Goal: Contribute content: Contribute content

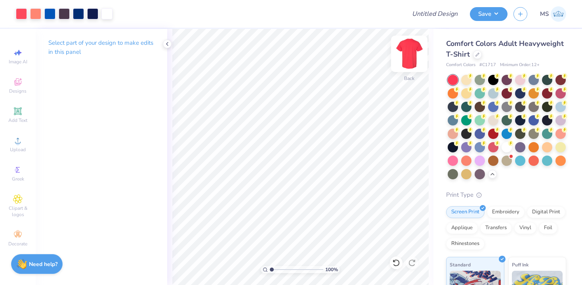
click at [402, 53] on img at bounding box center [409, 54] width 32 height 32
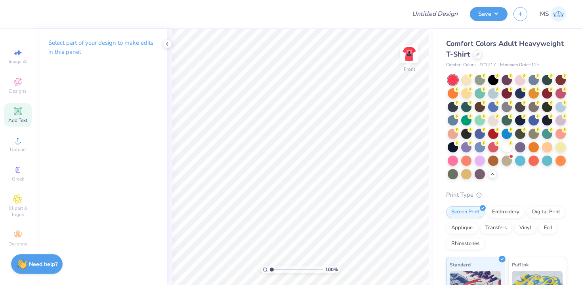
click at [14, 117] on span "Add Text" at bounding box center [17, 120] width 19 height 6
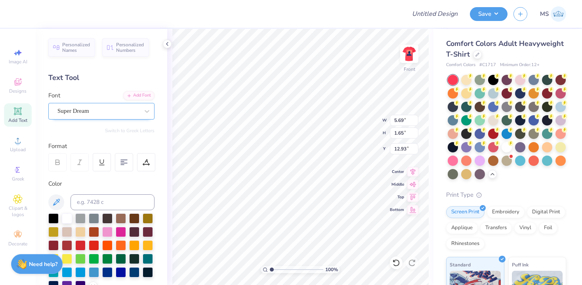
click at [94, 116] on div at bounding box center [98, 111] width 82 height 11
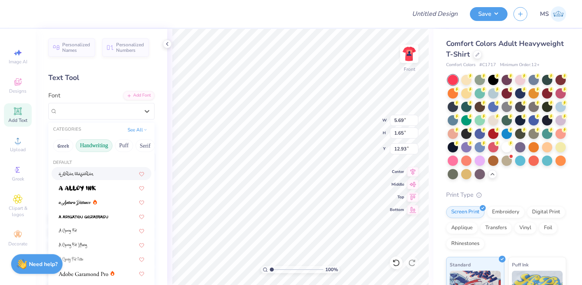
click at [105, 149] on button "Handwriting" at bounding box center [94, 145] width 37 height 13
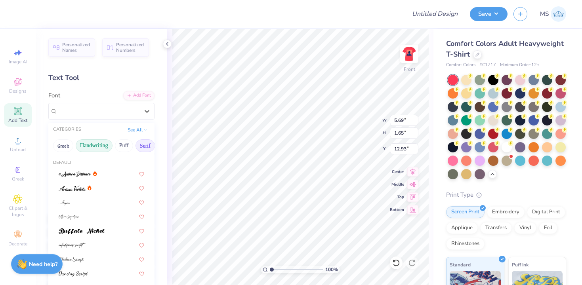
click at [141, 144] on button "Serif" at bounding box center [144, 145] width 19 height 13
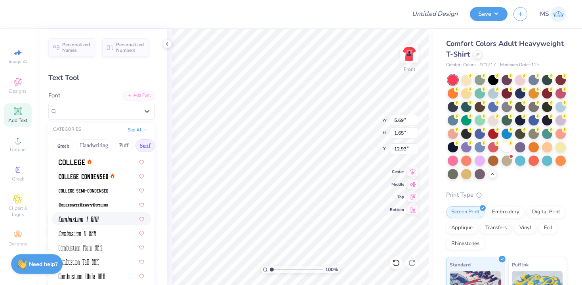
scroll to position [207, 0]
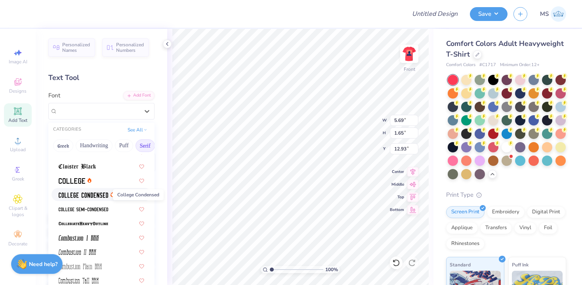
click at [92, 192] on span at bounding box center [83, 194] width 49 height 8
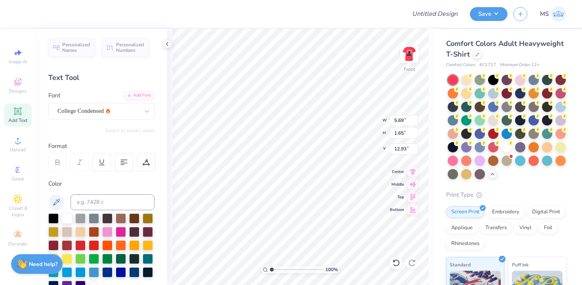
type input "4.25"
type input "1.61"
type input "12.95"
type textarea "A"
type textarea "staff"
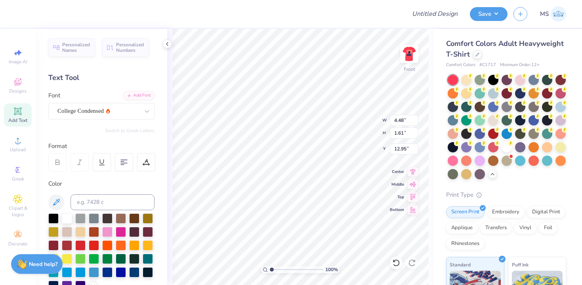
type input "3.00"
type input "3.51"
type input "1.26"
click at [15, 114] on icon at bounding box center [18, 112] width 10 height 10
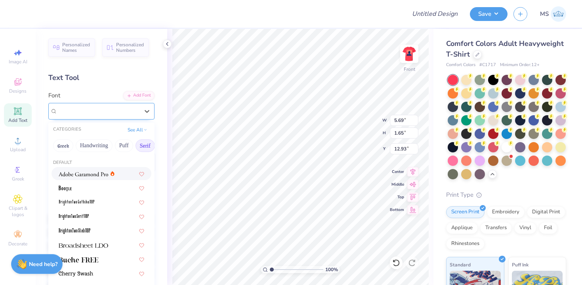
click at [67, 112] on div "Super Dream" at bounding box center [98, 111] width 83 height 12
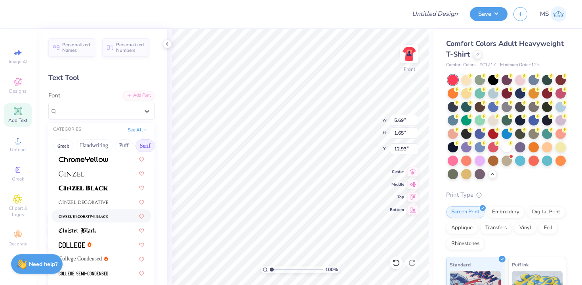
scroll to position [150, 0]
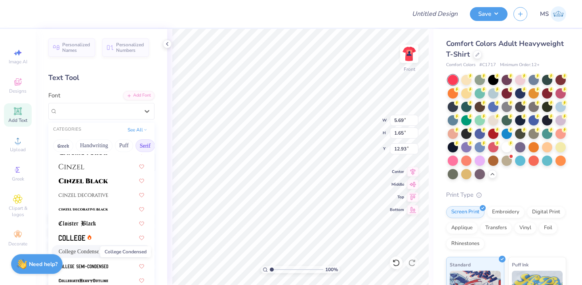
click at [88, 249] on span "College Condensed" at bounding box center [80, 251] width 43 height 8
type input "4.25"
type input "1.61"
type input "12.95"
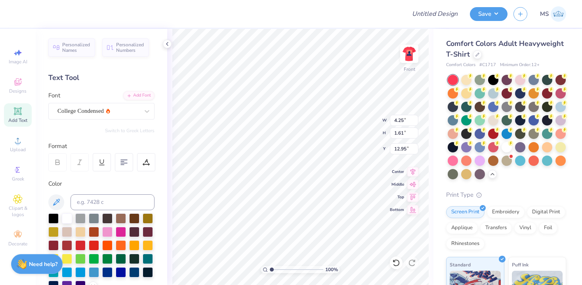
scroll to position [4, 0]
type textarea "[PERSON_NAME] [PERSON_NAME] [PERSON_NAME] [PERSON_NAME] [PERSON_NAME] [PERSON_N…"
type input "5.97"
type input "8.23"
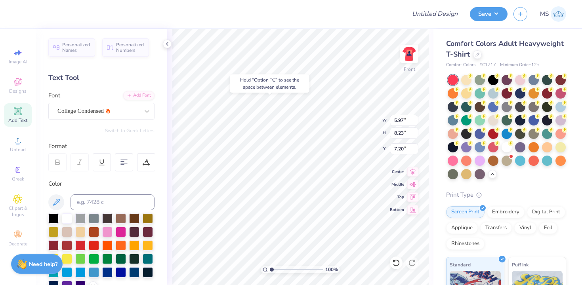
type input "7.20"
type input "6.80"
type input "9.37"
type input "7.29"
type input "5.98"
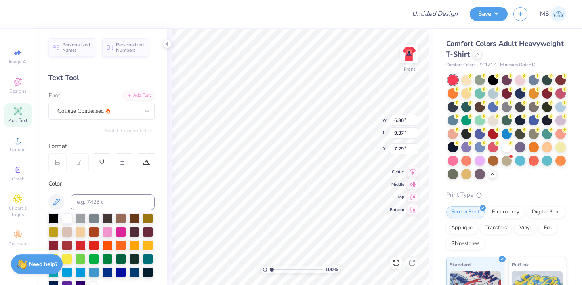
type input "8.24"
type input "8.67"
type input "5.51"
click at [22, 117] on div "Add Text" at bounding box center [18, 114] width 28 height 23
type input "5.69"
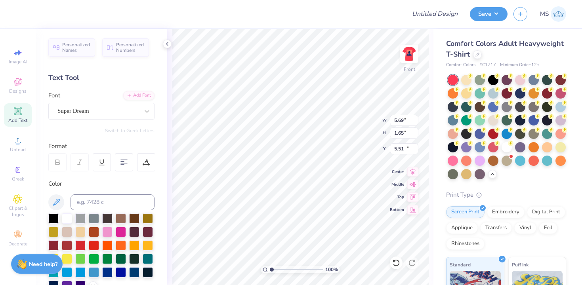
type input "1.65"
type input "12.93"
click at [127, 114] on div "Super Dream" at bounding box center [98, 111] width 83 height 12
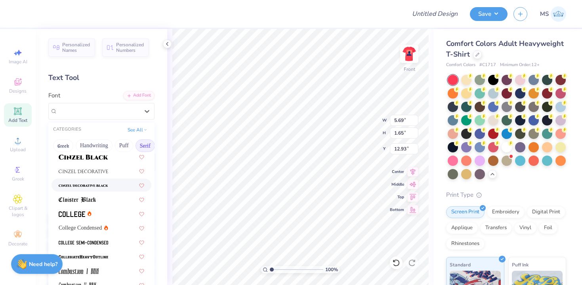
scroll to position [191, 0]
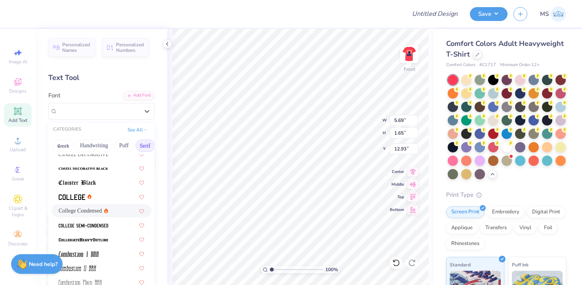
click at [108, 213] on div "College Condensed" at bounding box center [102, 211] width 86 height 8
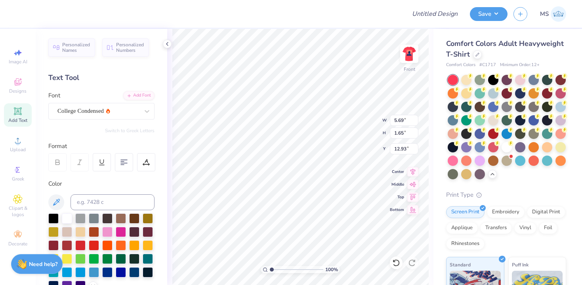
type input "4.25"
type input "1.61"
type input "12.95"
type textarea "[PERSON_NAME] [PERSON_NAME] [PERSON_NAME] [PERSON_NAME] [PERSON_NAME] [PERSON_N…"
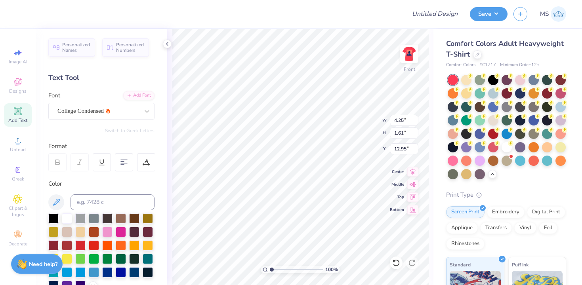
click at [329, 266] on span "100 %" at bounding box center [331, 269] width 13 height 7
type input "6.45"
type input "7.83"
type input "5.51"
type input "5.98"
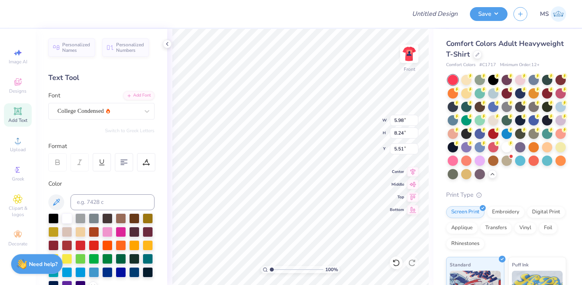
type input "8.24"
type input "6.45"
type input "7.83"
click at [409, 119] on input "6.45" at bounding box center [404, 120] width 29 height 11
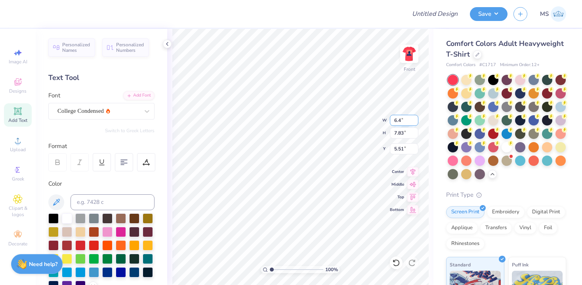
type input "6"
type input "5.98"
type input "7.26"
type input "5.80"
type input "8.24"
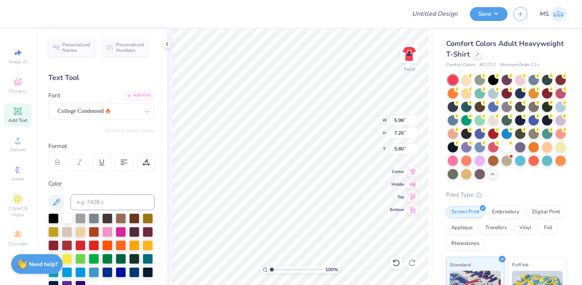
type input "5.51"
type input "7.26"
type input "5.80"
type textarea "[PERSON_NAME] [PERSON_NAME] [PERSON_NAME] [PERSON_NAME] [PERSON_NAME] [PERSON_N…"
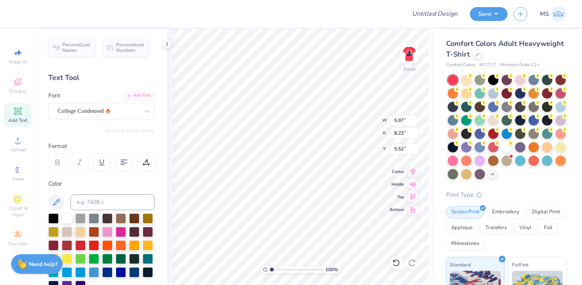
scroll to position [5, 0]
type textarea "[PERSON_NAME] [PERSON_NAME] [PERSON_NAME] [PERSON_NAME] [PERSON_NAME] [PERSON_N…"
type textarea "Jr [PERSON_NAME] [PERSON_NAME] [PERSON_NAME] [PERSON_NAME] [PERSON_NAME] [PERSO…"
type input "6.06"
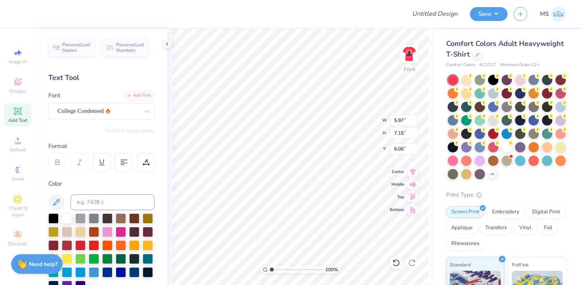
scroll to position [6, 0]
type textarea "[PERSON_NAME] [PERSON_NAME] [PERSON_NAME] [PERSON_NAME] [PERSON_NAME] [PERSON_N…"
type input "6.06"
type input "5.97"
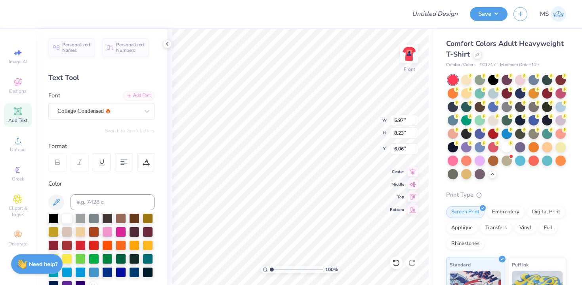
type input "8.23"
click at [21, 114] on icon at bounding box center [18, 111] width 8 height 8
click at [141, 109] on div at bounding box center [147, 111] width 14 height 14
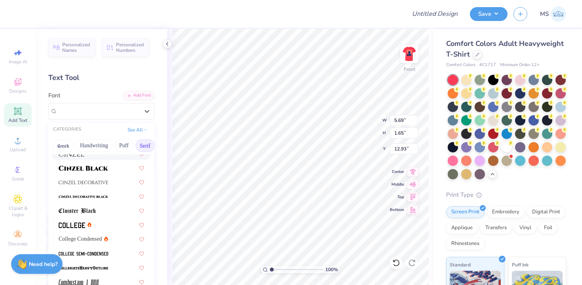
scroll to position [196, 0]
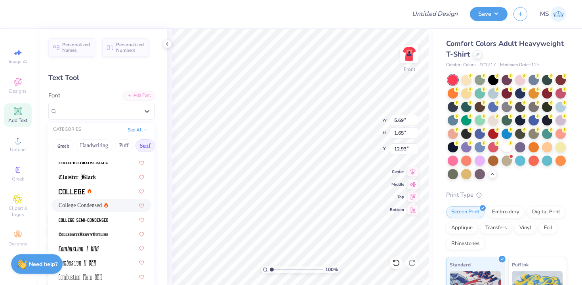
click at [103, 207] on div "College Condensed" at bounding box center [102, 205] width 86 height 8
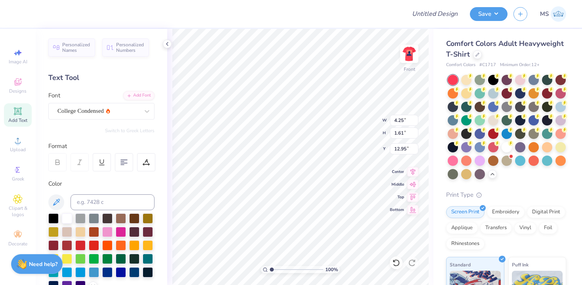
type input "4.25"
type input "1.61"
type input "12.95"
type textarea "dstaff"
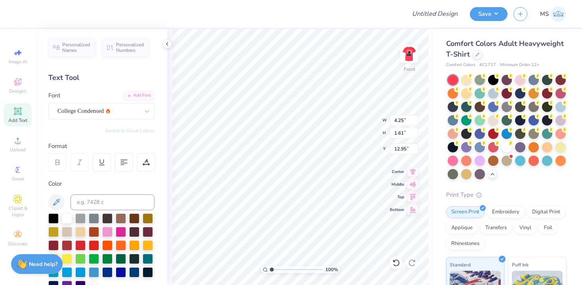
scroll to position [0, 0]
type input "17.62"
type input "3.97"
type input "1.18"
type input "15.71"
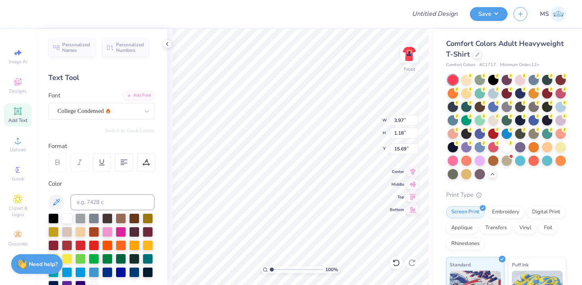
type input "3.97"
type input "1.18"
type input "15.69"
click at [404, 132] on input "1.18" at bounding box center [404, 133] width 29 height 11
type input "1.26"
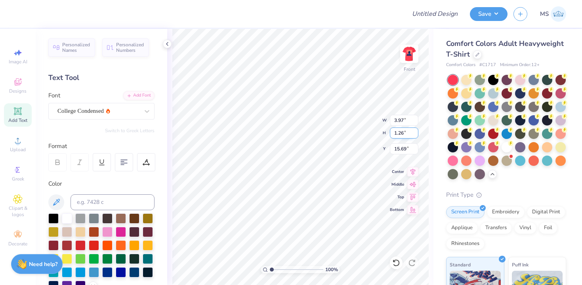
type input "4.23"
type input "15.65"
type input "4.23"
type input "15.65"
click at [21, 115] on icon at bounding box center [18, 111] width 8 height 8
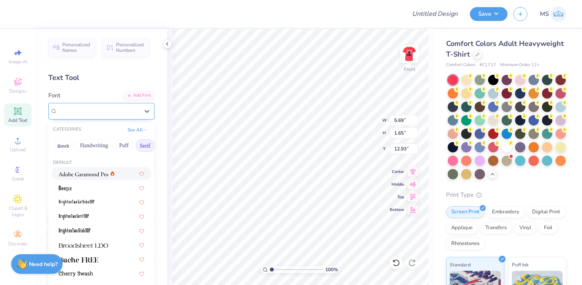
click at [63, 112] on div "Super Dream" at bounding box center [98, 111] width 83 height 12
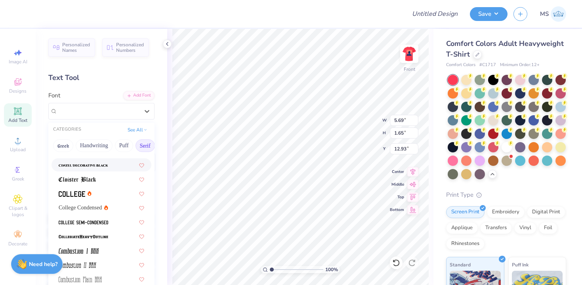
scroll to position [211, 0]
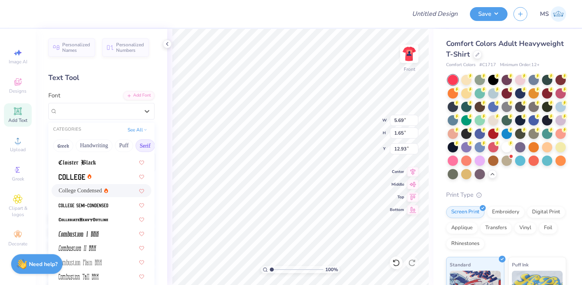
click at [104, 191] on div "College Condensed" at bounding box center [102, 191] width 86 height 8
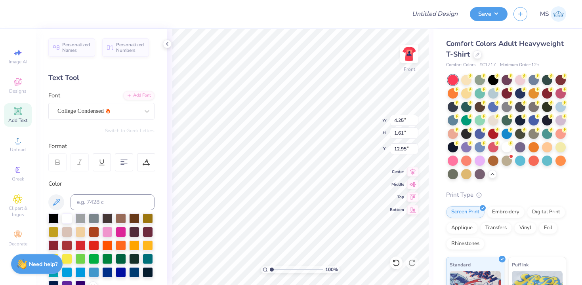
type input "4.25"
type input "1.61"
type input "12.95"
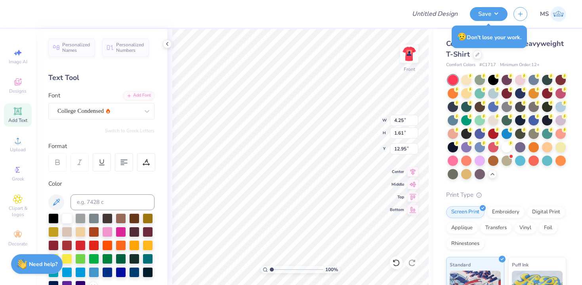
type textarea "T"
type textarea "[PERSON_NAME]"
type input "12.28"
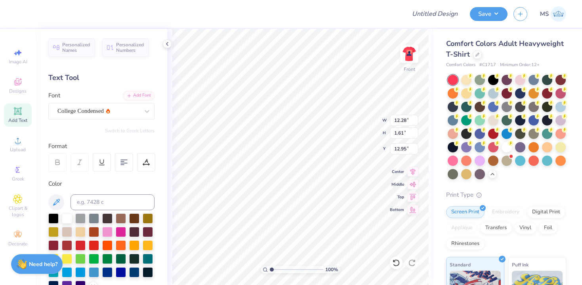
type input "19.36"
type input "5.90"
type input "0.77"
type input "17.81"
click at [25, 117] on span "Add Text" at bounding box center [17, 120] width 19 height 6
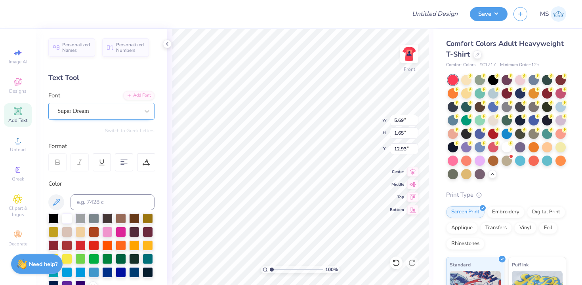
click at [123, 110] on div "Super Dream" at bounding box center [98, 111] width 83 height 12
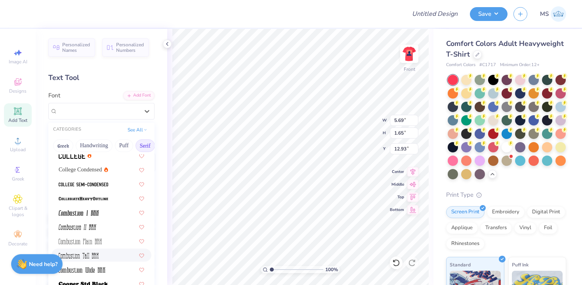
scroll to position [215, 0]
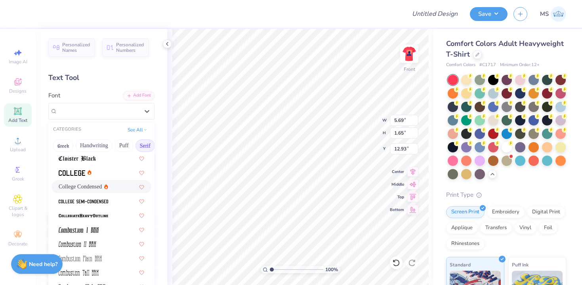
click at [112, 189] on div "College Condensed" at bounding box center [102, 187] width 86 height 8
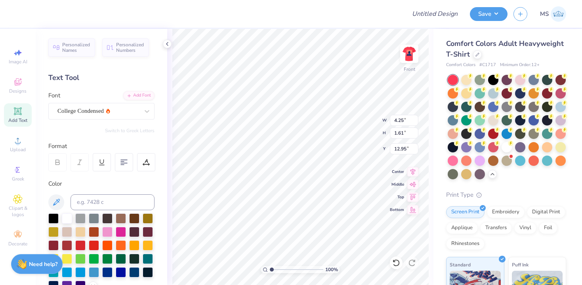
type input "4.25"
type input "1.61"
type input "12.95"
type textarea "l"
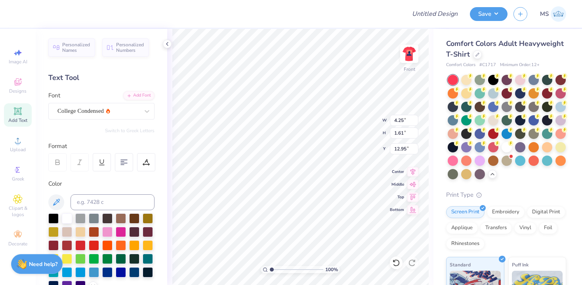
scroll to position [0, 1]
type textarea "[PERSON_NAME]"
type input "19.53"
type input "5.01"
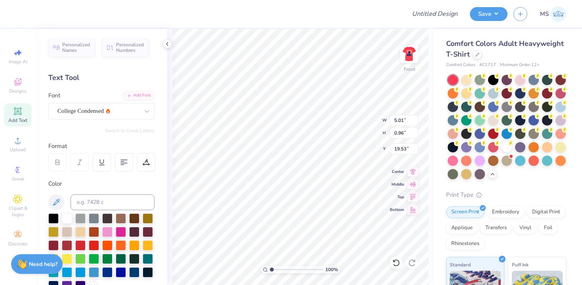
type input "0.96"
type input "17.71"
type input "5.01"
type input "0.96"
type input "17.71"
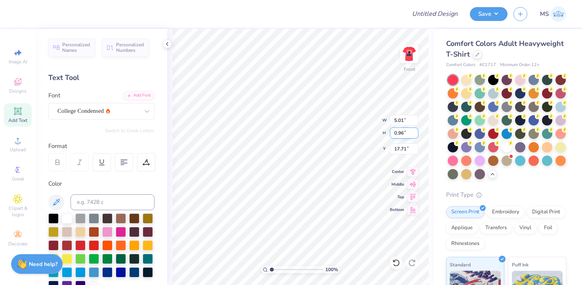
type input "5.90"
type input "0.77"
type input "17.81"
type input "5.01"
type input "0.96"
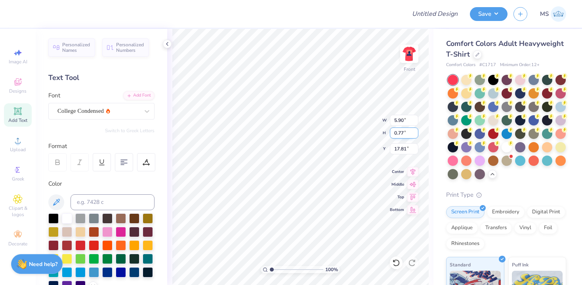
type input "17.71"
click at [404, 133] on input "0.96" at bounding box center [404, 133] width 29 height 11
type input "0.77"
type input "4.01"
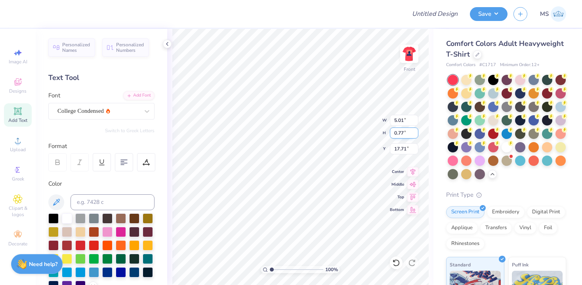
type input "17.81"
click at [17, 113] on icon at bounding box center [18, 111] width 6 height 6
type textarea "T"
type textarea "l"
click at [134, 114] on div "Super Dream" at bounding box center [98, 111] width 83 height 12
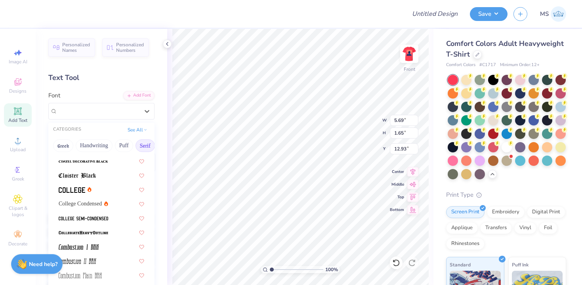
scroll to position [206, 0]
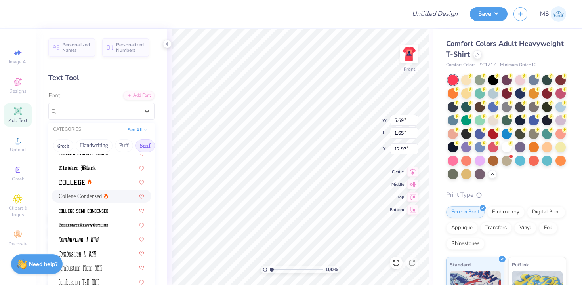
click at [103, 194] on div "College Condensed" at bounding box center [102, 196] width 86 height 8
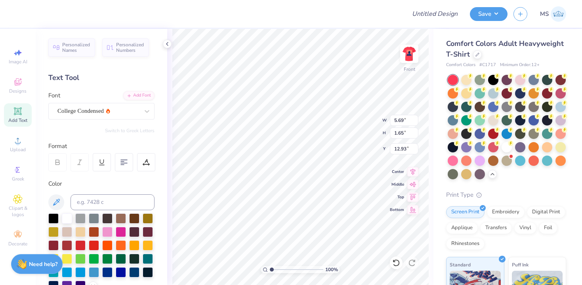
scroll to position [0, 2]
type textarea "[PERSON_NAME]"
type input "20.93"
type input "8.23"
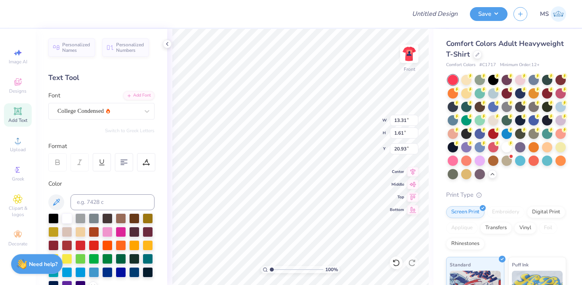
type input "0.99"
type input "19.42"
type input "4.01"
type input "0.77"
type input "17.81"
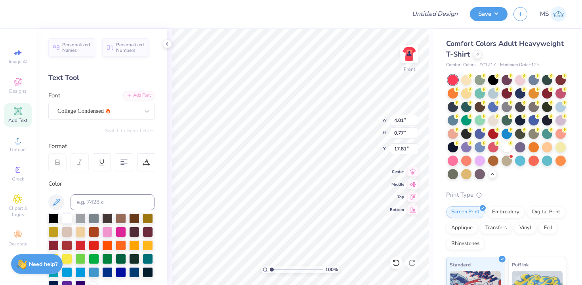
type input "8.23"
type input "0.99"
type input "19.42"
click at [403, 133] on input "0.99" at bounding box center [404, 133] width 29 height 11
type input "0.77"
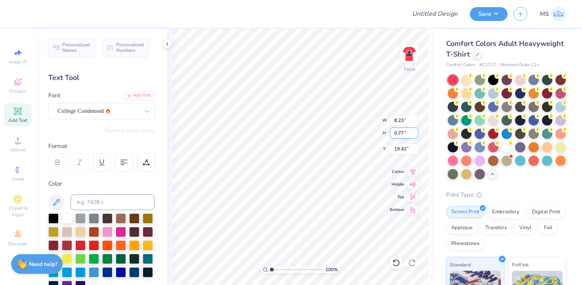
type input "6.38"
type input "19.53"
click at [409, 56] on img at bounding box center [409, 54] width 32 height 32
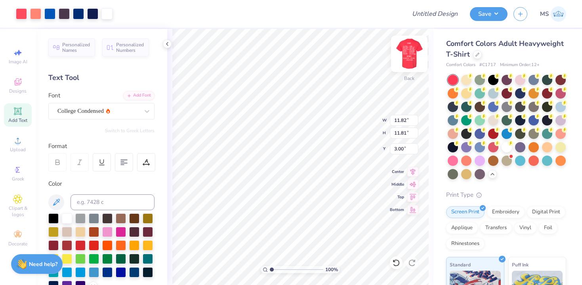
type input "5.06"
click at [29, 117] on div "Add Text" at bounding box center [18, 114] width 28 height 23
type input "5.59"
type input "1.62"
type input "11.69"
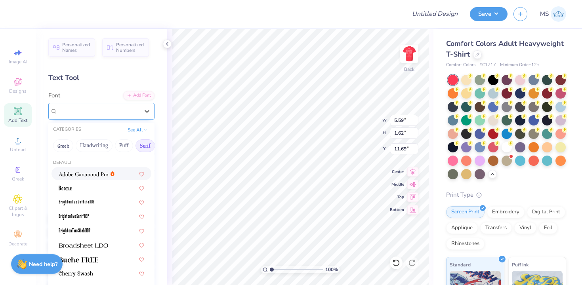
click at [82, 114] on div "Super Dream" at bounding box center [98, 111] width 83 height 12
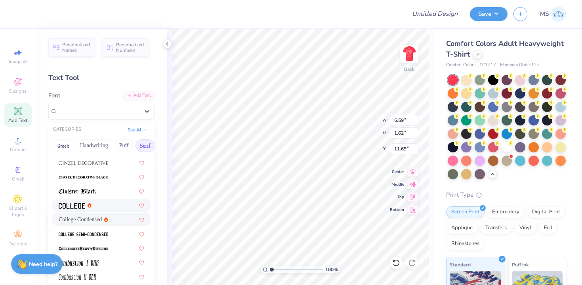
scroll to position [206, 0]
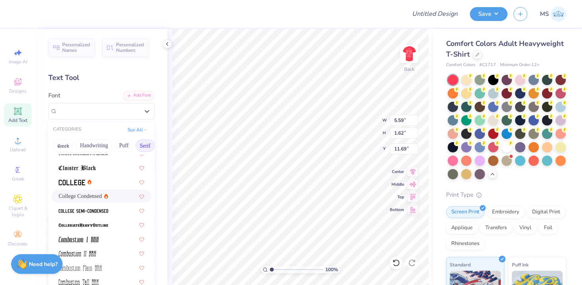
click at [104, 195] on icon at bounding box center [106, 196] width 4 height 5
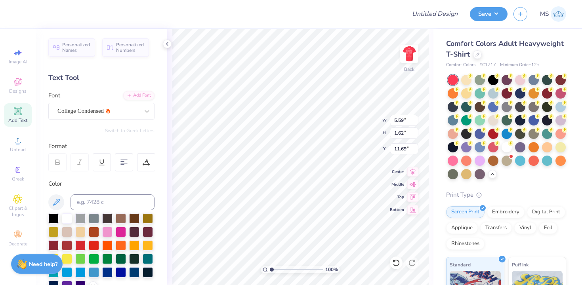
type input "4.18"
type input "1.58"
type input "11.71"
type textarea "Forme '29"
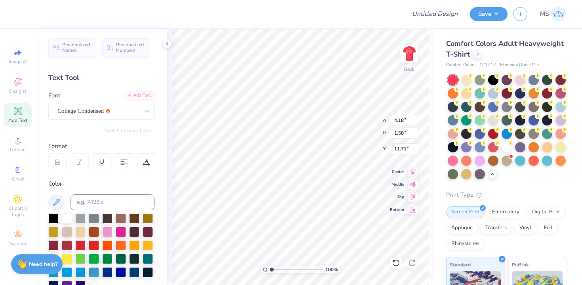
scroll to position [0, 0]
type input "3.48"
type input "5.06"
type input "3.48"
type input "3.00"
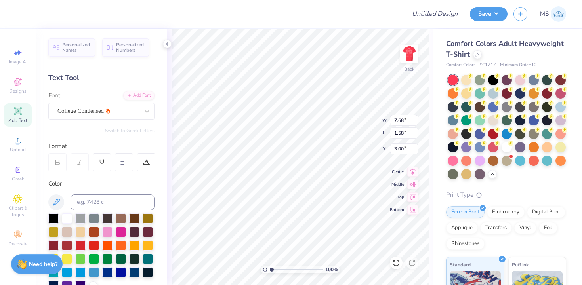
type input "11.82"
type input "11.81"
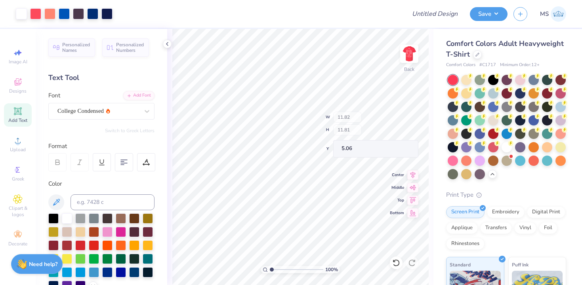
type input "4.58"
click at [408, 55] on img at bounding box center [409, 54] width 32 height 32
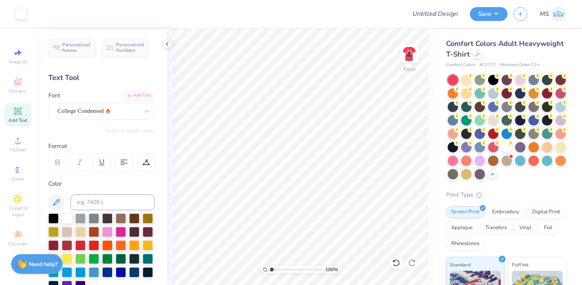
click at [408, 55] on img at bounding box center [409, 54] width 16 height 16
click at [437, 19] on input "Design Title" at bounding box center [444, 14] width 39 height 16
type input "Forme Freshmen shirt"
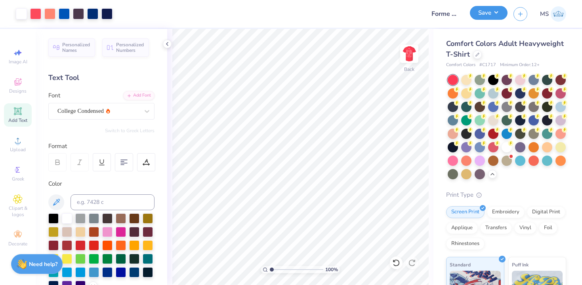
click at [477, 17] on button "Save" at bounding box center [489, 13] width 38 height 14
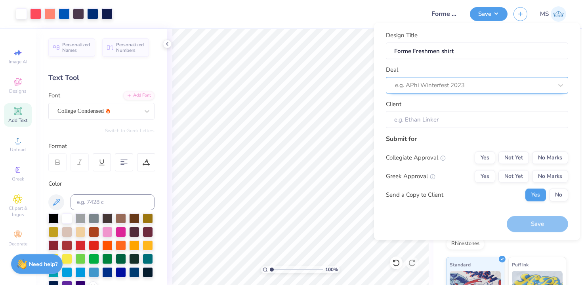
click at [466, 84] on div at bounding box center [474, 85] width 158 height 11
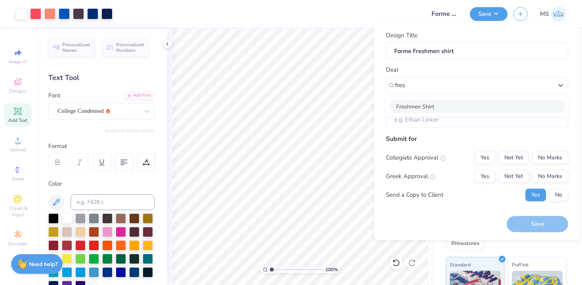
click at [457, 108] on div "Freshmen Shirt" at bounding box center [477, 106] width 176 height 13
type input "fres"
type input "[PERSON_NAME]"
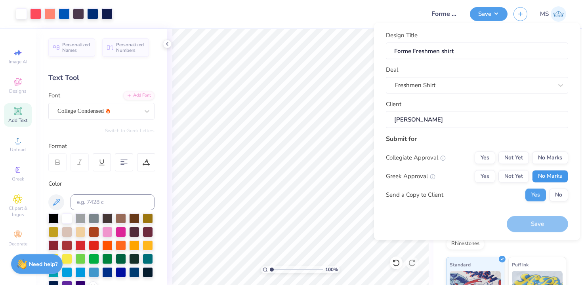
click at [547, 178] on button "No Marks" at bounding box center [550, 176] width 36 height 13
click at [547, 152] on button "No Marks" at bounding box center [550, 157] width 36 height 13
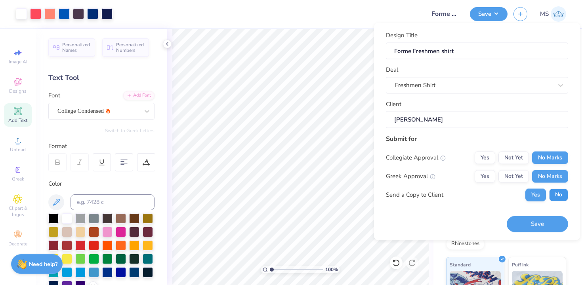
click at [553, 192] on button "No" at bounding box center [558, 194] width 19 height 13
click at [547, 224] on button "Save" at bounding box center [536, 224] width 61 height 16
